Goal: Task Accomplishment & Management: Manage account settings

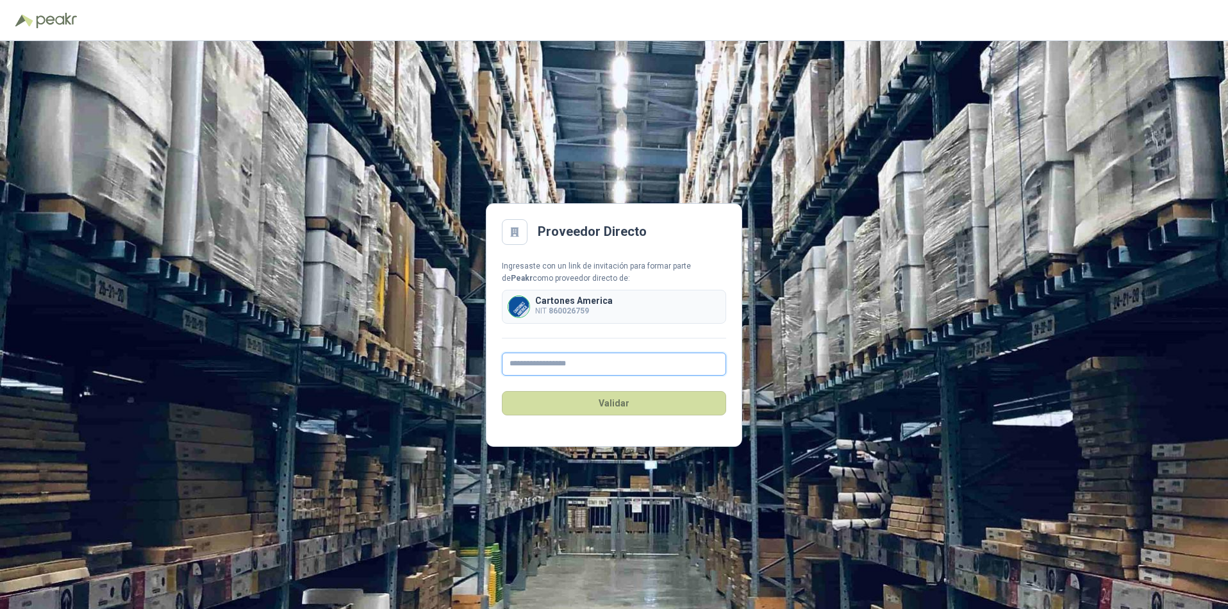
click at [533, 362] on input "text" at bounding box center [614, 363] width 224 height 23
type input "**********"
click at [608, 405] on button "Validar" at bounding box center [614, 403] width 224 height 24
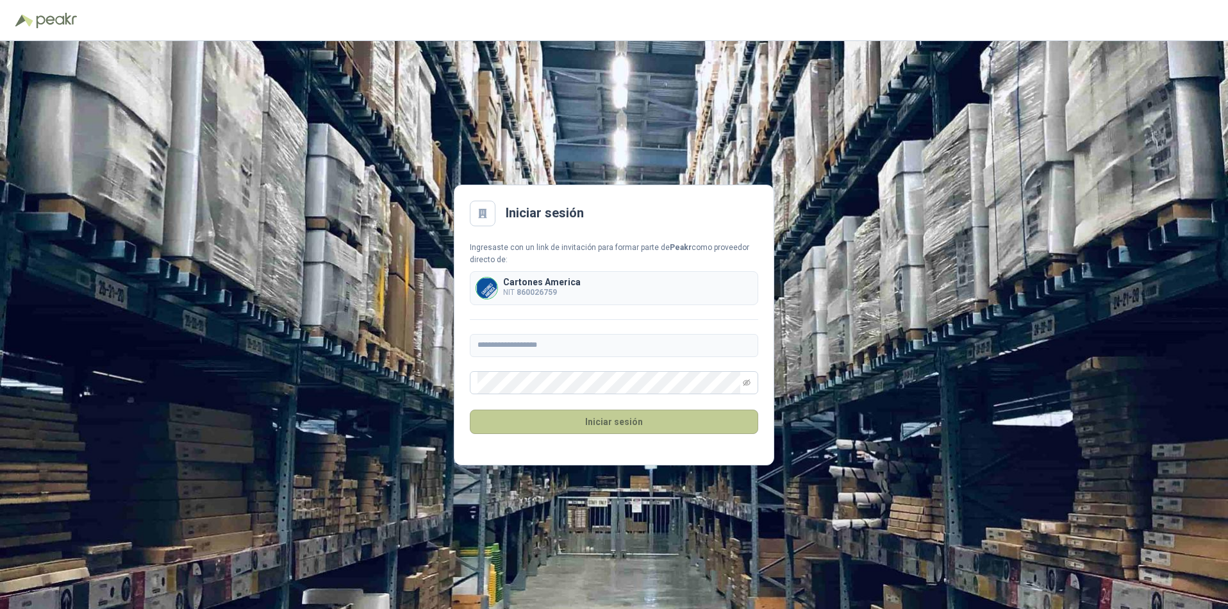
click at [588, 420] on button "Iniciar sesión" at bounding box center [614, 422] width 288 height 24
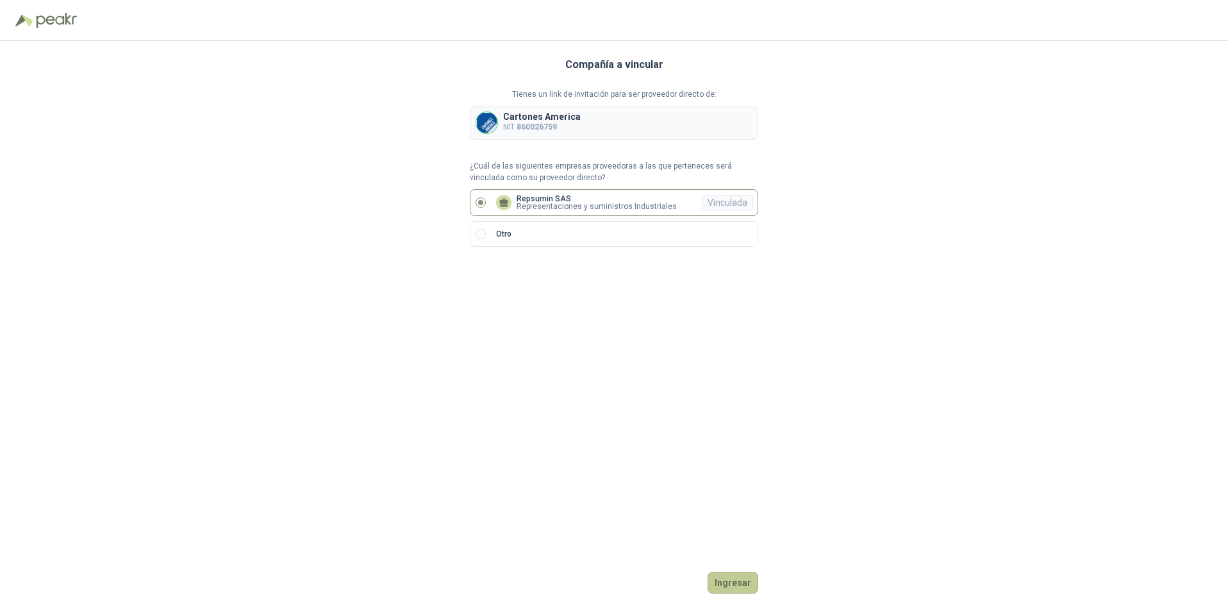
click at [736, 580] on button "Ingresar" at bounding box center [732, 583] width 51 height 22
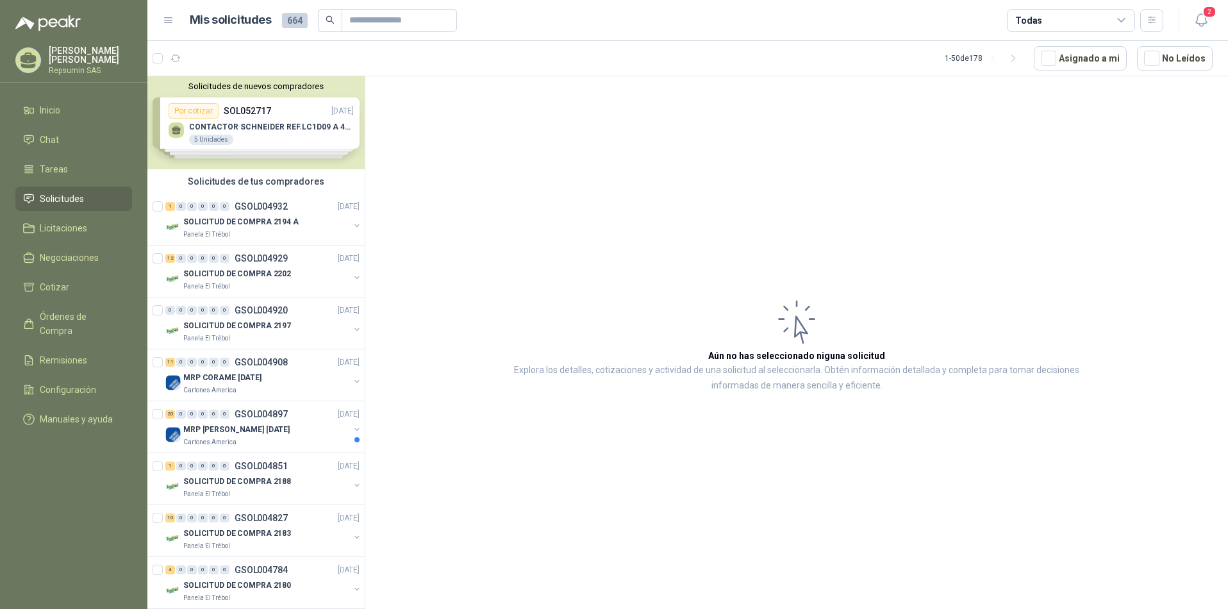
drag, startPoint x: 174, startPoint y: 131, endPoint x: 509, endPoint y: 147, distance: 335.5
click at [509, 147] on article "Aún no has seleccionado niguna solicitud Explora los detalles, cotizaciones y a…" at bounding box center [796, 344] width 863 height 537
click at [214, 219] on p "SOLICITUD DE COMPRA 2194 A" at bounding box center [240, 222] width 115 height 12
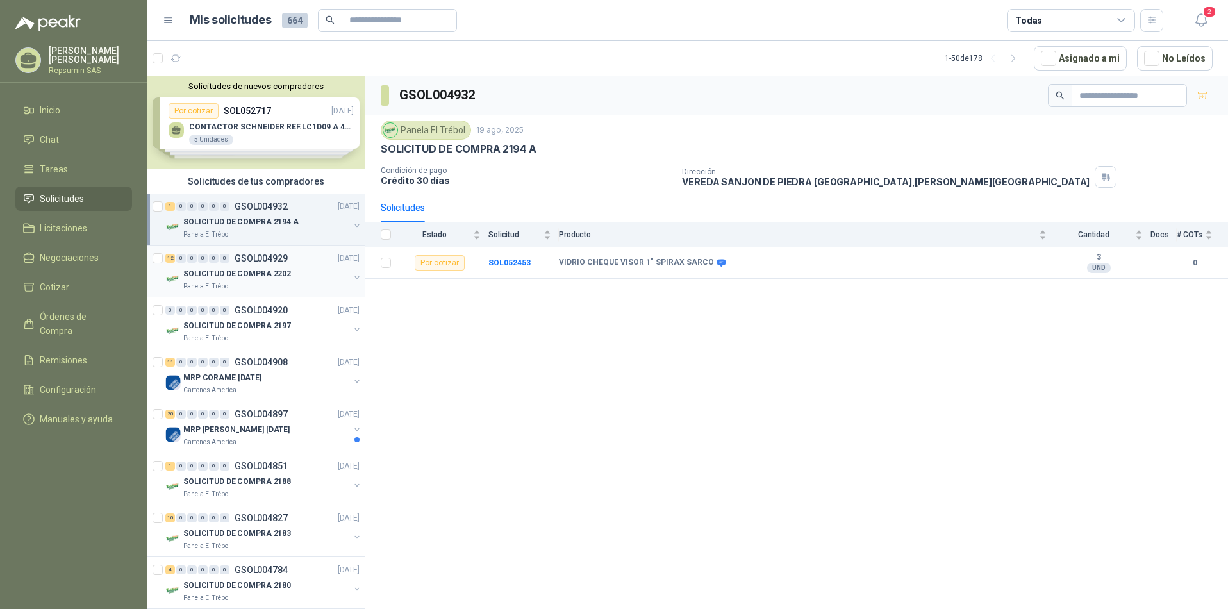
click at [205, 275] on p "SOLICITUD DE COMPRA 2202" at bounding box center [237, 274] width 108 height 12
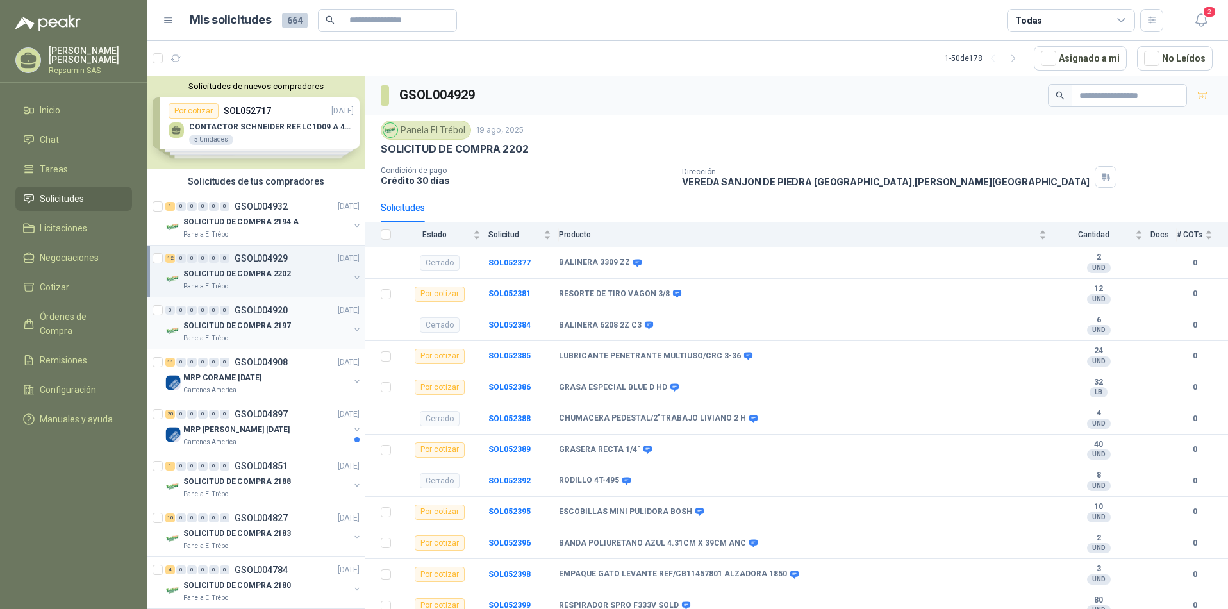
click at [203, 324] on p "SOLICITUD DE COMPRA 2197" at bounding box center [237, 326] width 108 height 12
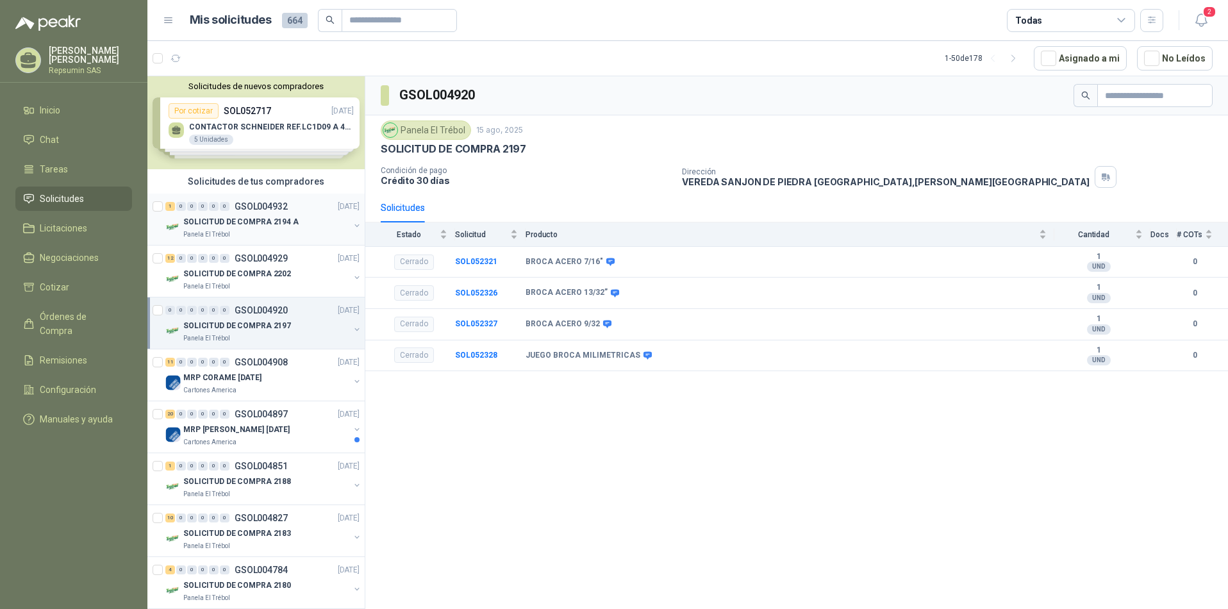
click at [216, 218] on p "SOLICITUD DE COMPRA 2194 A" at bounding box center [240, 222] width 115 height 12
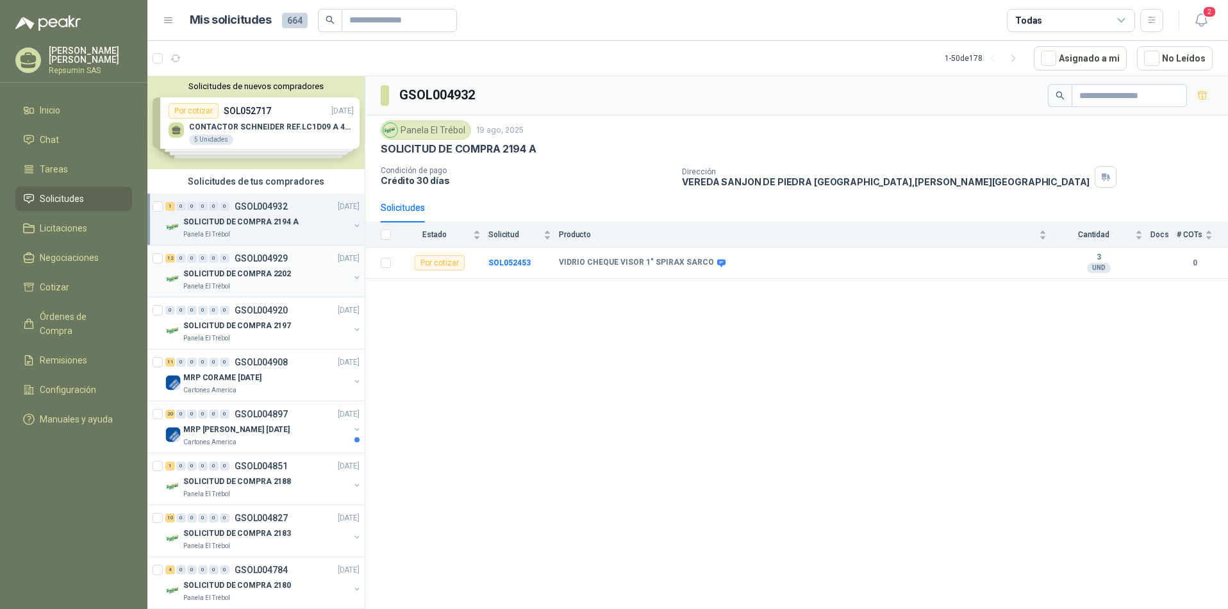
click at [227, 269] on p "SOLICITUD DE COMPRA 2202" at bounding box center [237, 274] width 108 height 12
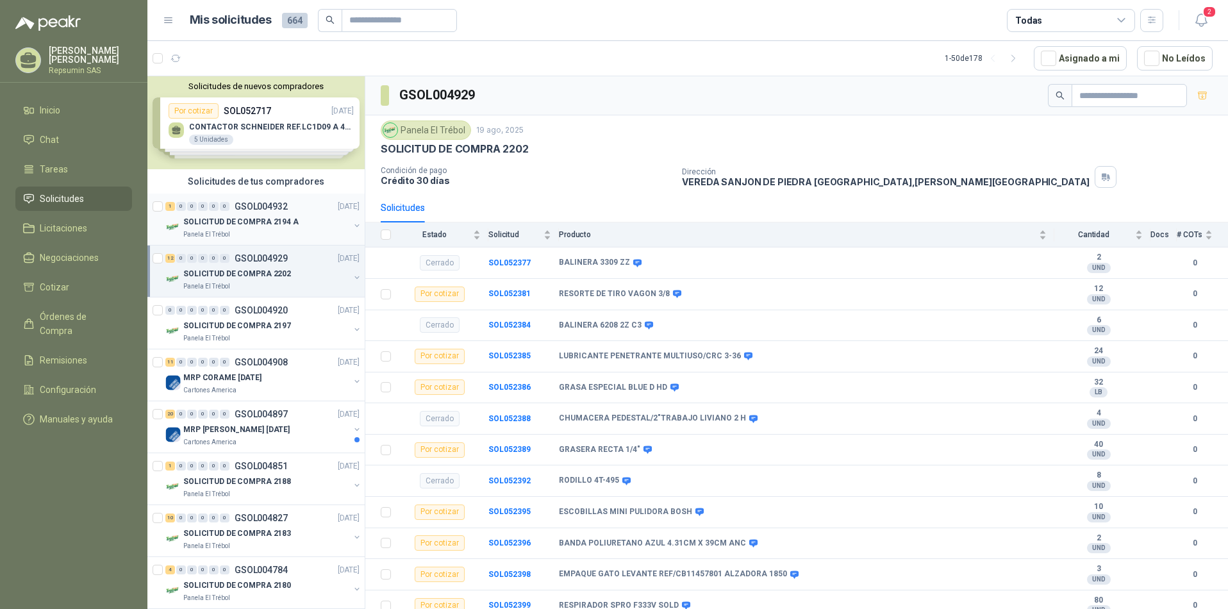
click at [221, 221] on p "SOLICITUD DE COMPRA 2194 A" at bounding box center [240, 222] width 115 height 12
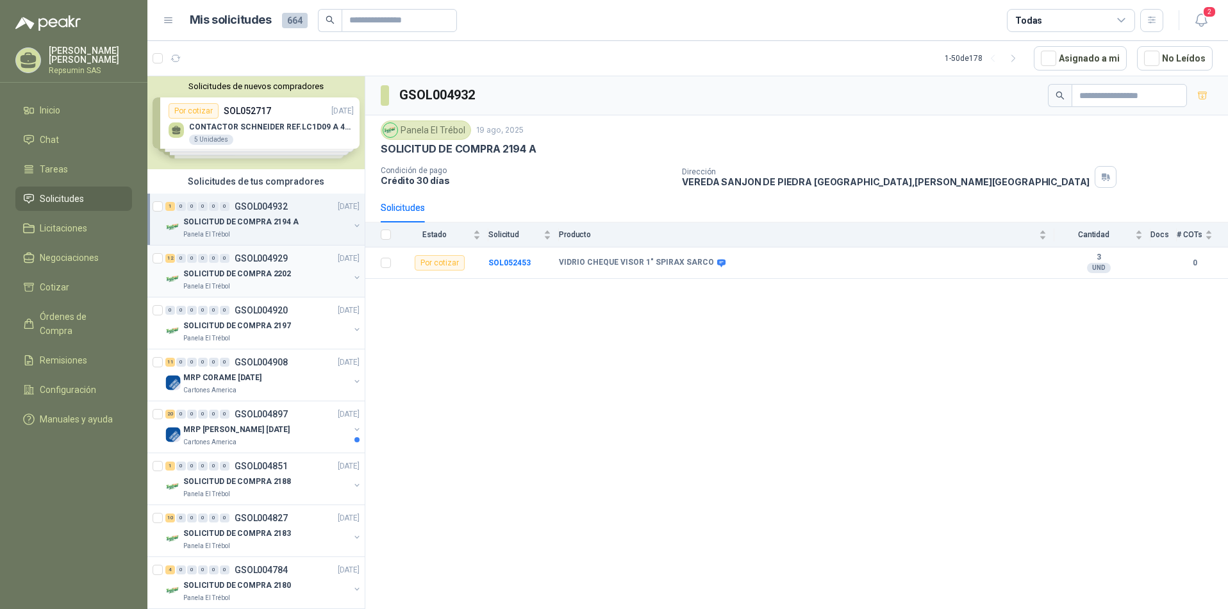
click at [220, 264] on div "12 0 0 0 0 0 GSOL004929 [DATE]" at bounding box center [263, 258] width 197 height 15
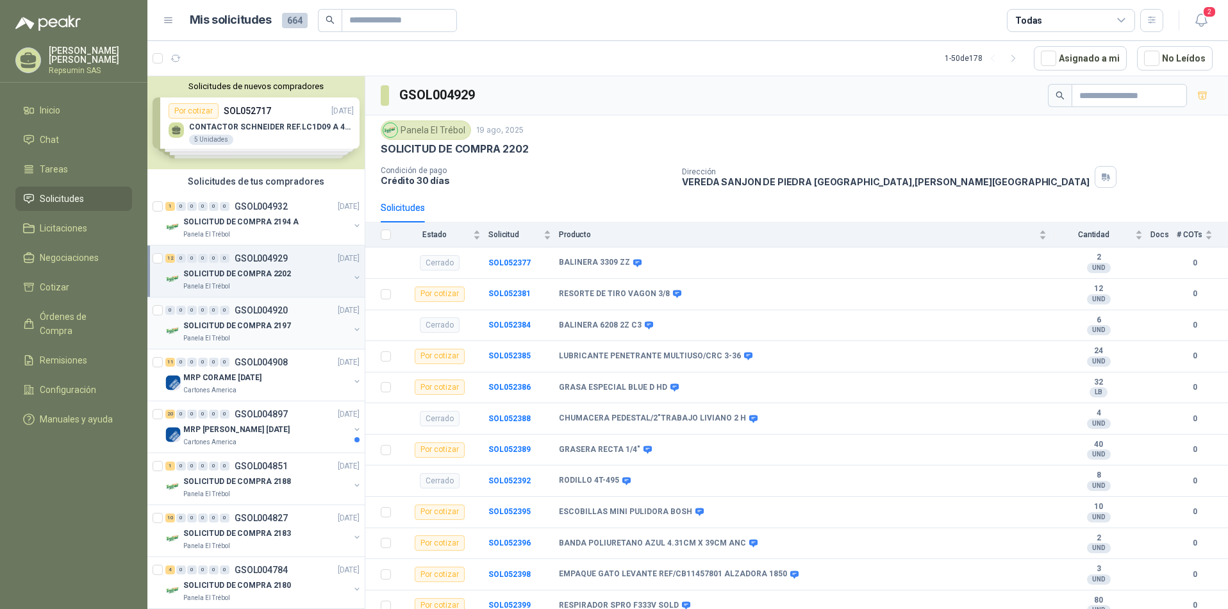
click at [253, 326] on p "SOLICITUD DE COMPRA 2197" at bounding box center [237, 326] width 108 height 12
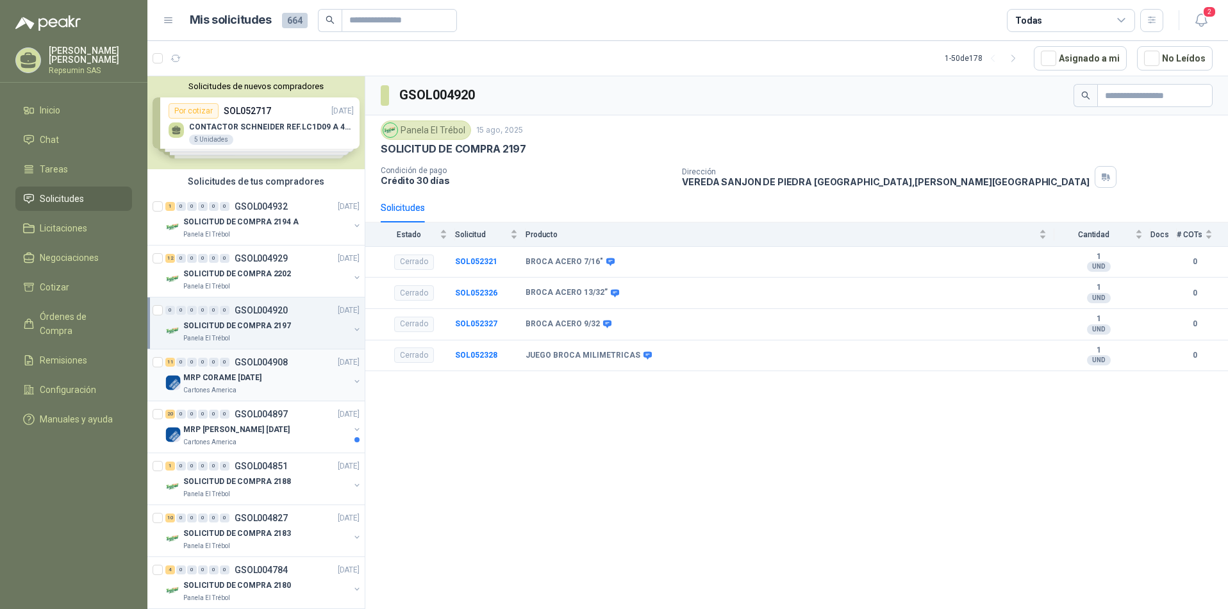
click at [256, 368] on div "11 0 0 0 0 0 GSOL004908 [DATE]" at bounding box center [263, 361] width 197 height 15
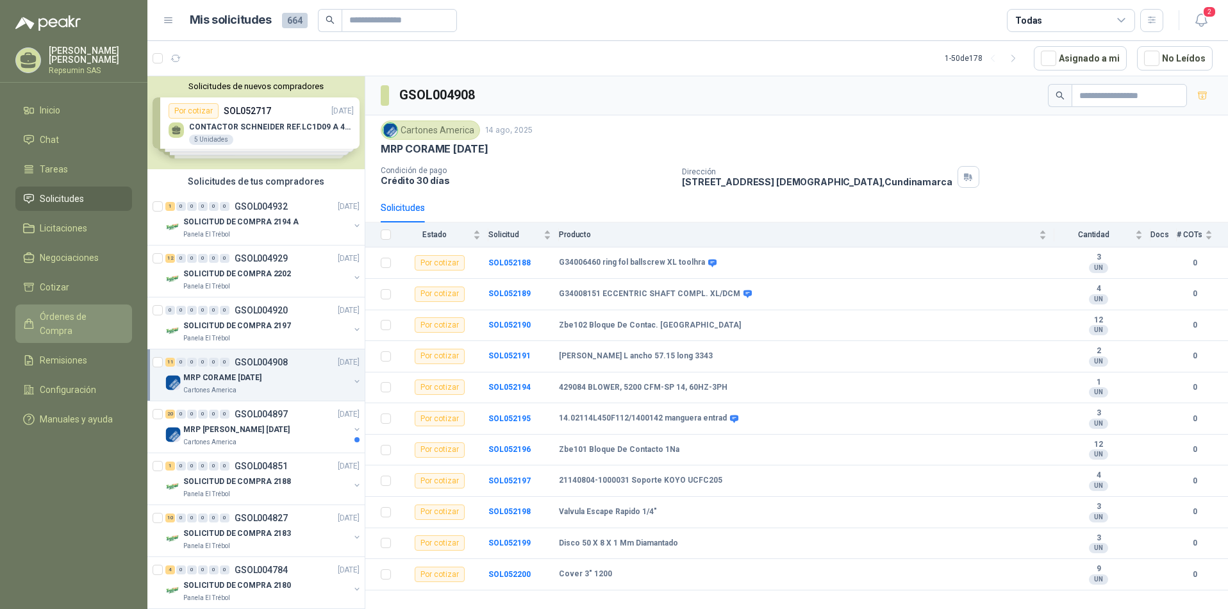
click at [54, 320] on span "Órdenes de Compra" at bounding box center [80, 324] width 80 height 28
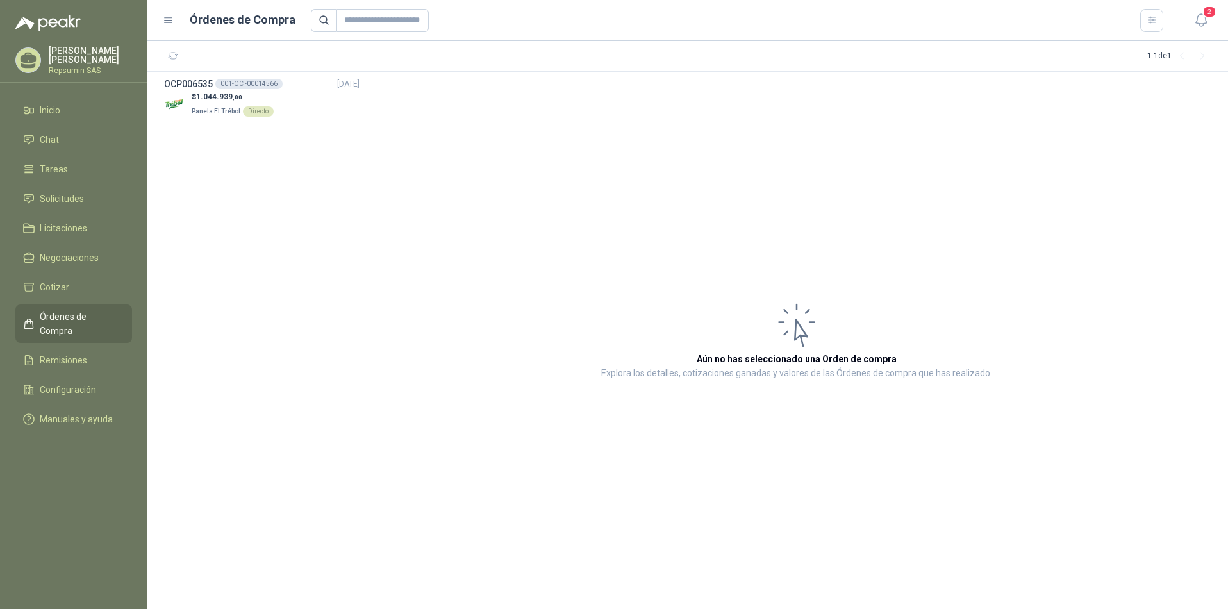
click at [55, 46] on p "[PERSON_NAME] [PERSON_NAME]" at bounding box center [90, 55] width 83 height 18
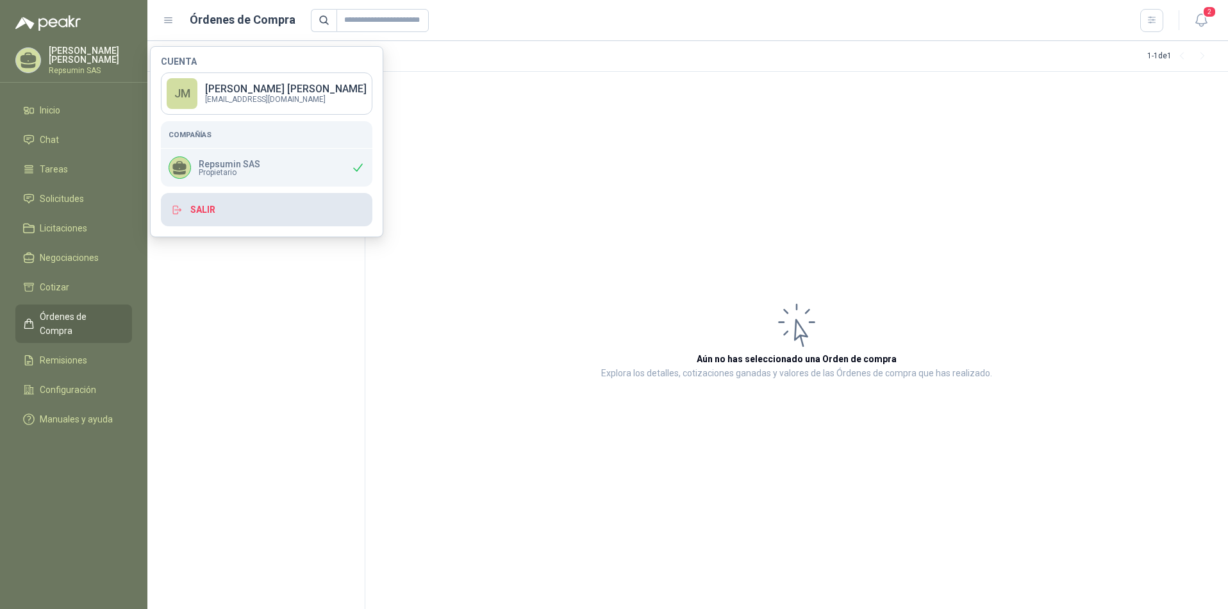
click at [199, 206] on button "Salir" at bounding box center [266, 209] width 211 height 33
